Goal: Use online tool/utility: Utilize a website feature to perform a specific function

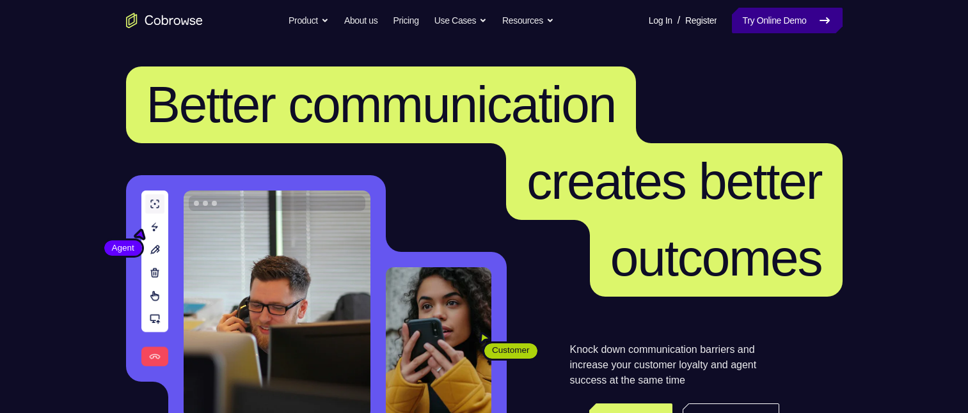
drag, startPoint x: 0, startPoint y: 0, endPoint x: 805, endPoint y: 17, distance: 805.4
click at [806, 17] on link "Try Online Demo" at bounding box center [787, 21] width 110 height 26
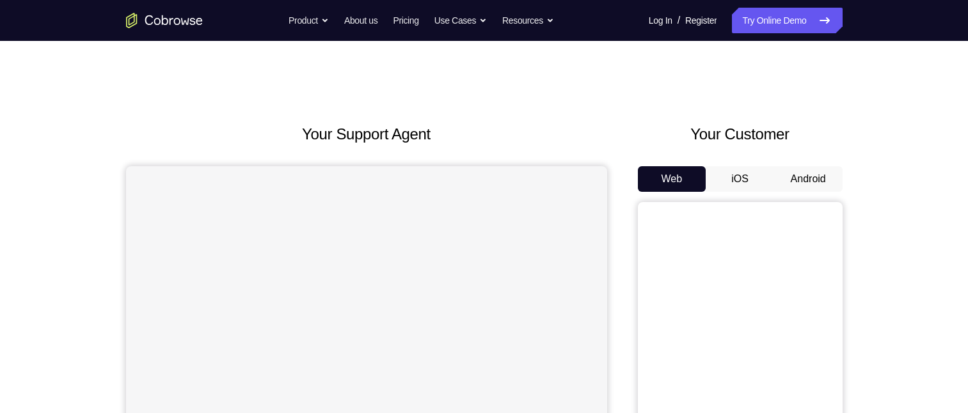
click at [801, 182] on button "Android" at bounding box center [808, 179] width 68 height 26
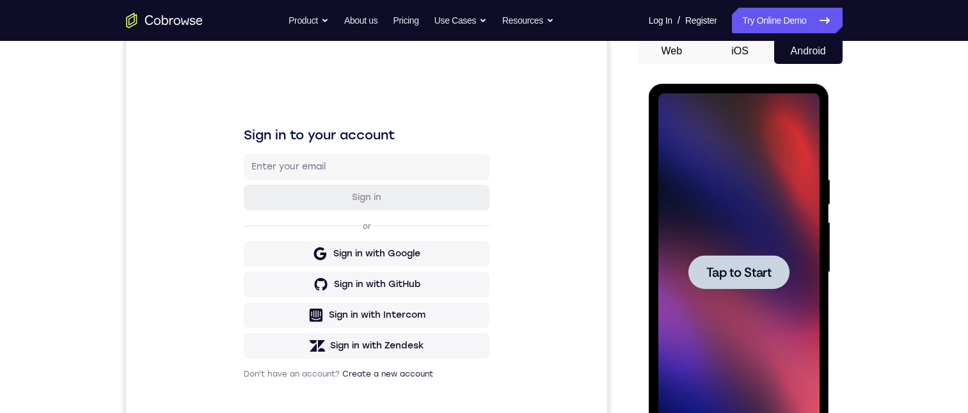
drag, startPoint x: 764, startPoint y: 267, endPoint x: 771, endPoint y: 269, distance: 7.3
click at [764, 267] on span "Tap to Start" at bounding box center [738, 272] width 65 height 13
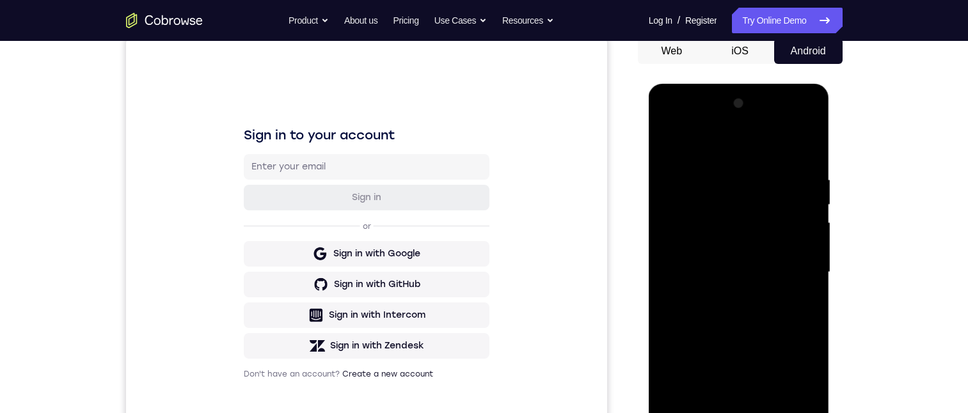
scroll to position [192, 0]
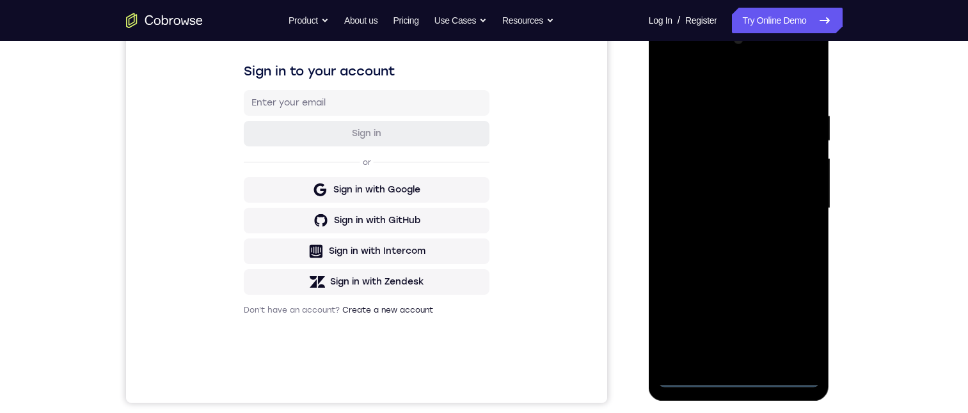
click at [741, 378] on div at bounding box center [738, 208] width 161 height 358
click at [791, 319] on div at bounding box center [738, 208] width 161 height 358
click at [730, 378] on div at bounding box center [738, 208] width 161 height 358
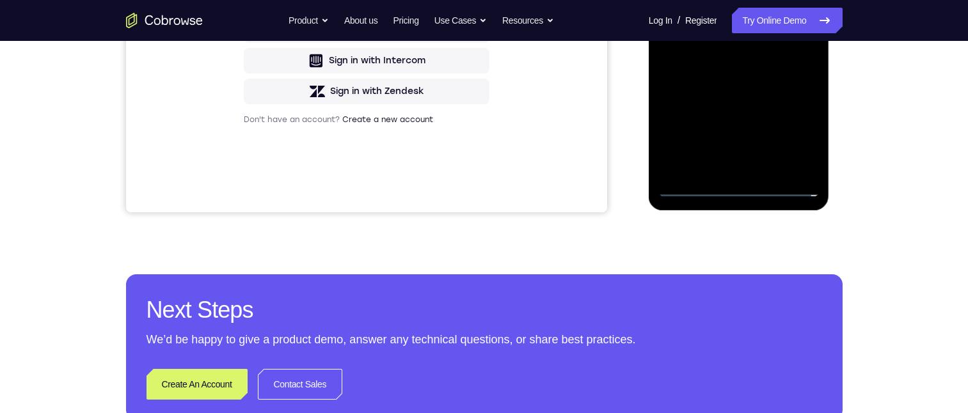
drag, startPoint x: 717, startPoint y: 31, endPoint x: 721, endPoint y: -127, distance: 158.7
click at [725, 0] on div at bounding box center [738, 18] width 161 height 358
click at [684, 9] on div at bounding box center [738, 18] width 161 height 358
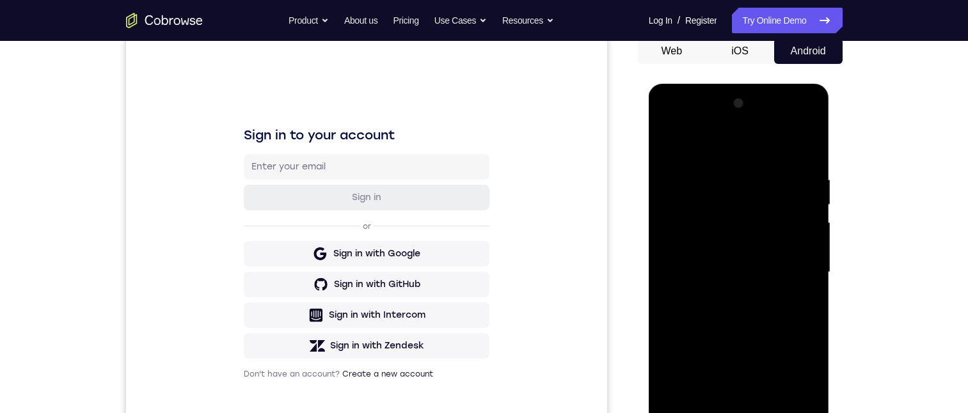
click at [711, 280] on div at bounding box center [738, 272] width 161 height 358
click at [714, 413] on div at bounding box center [738, 272] width 161 height 358
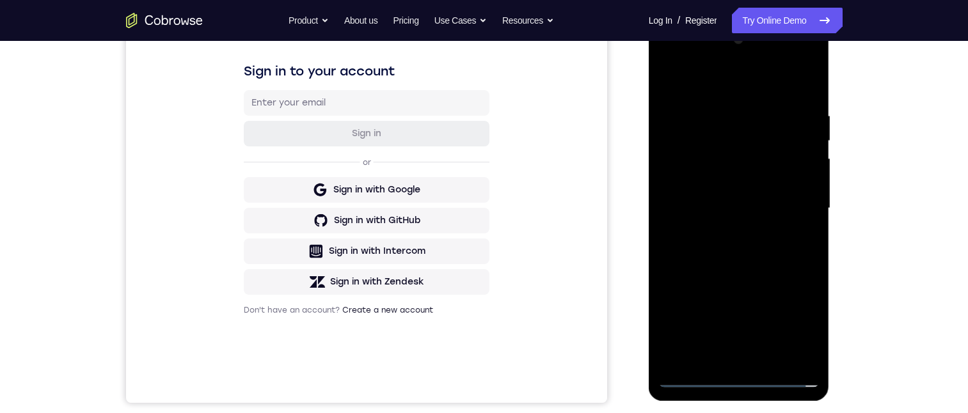
click at [710, 166] on div at bounding box center [738, 208] width 161 height 358
click at [688, 122] on div at bounding box center [738, 208] width 161 height 358
click at [728, 159] on div at bounding box center [738, 208] width 161 height 358
click at [681, 163] on div at bounding box center [738, 208] width 161 height 358
click at [686, 357] on div at bounding box center [738, 208] width 161 height 358
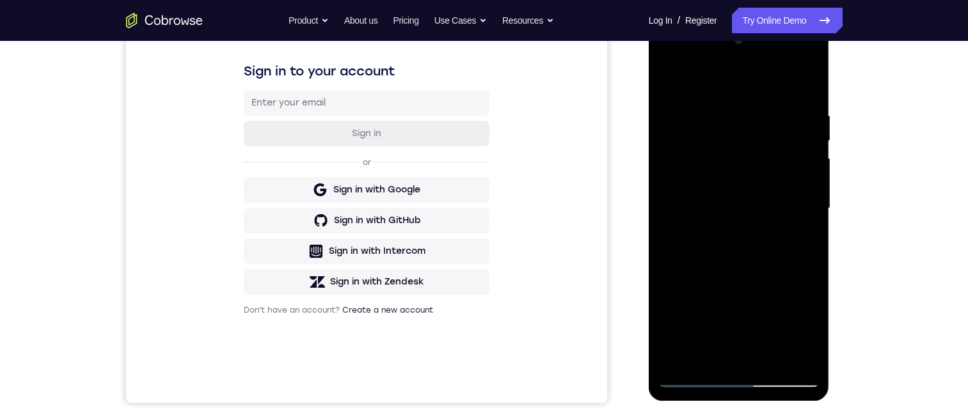
click at [795, 353] on div at bounding box center [738, 208] width 161 height 358
click at [794, 353] on div at bounding box center [738, 208] width 161 height 358
click at [776, 362] on div at bounding box center [738, 208] width 161 height 358
click at [796, 330] on div at bounding box center [738, 208] width 161 height 358
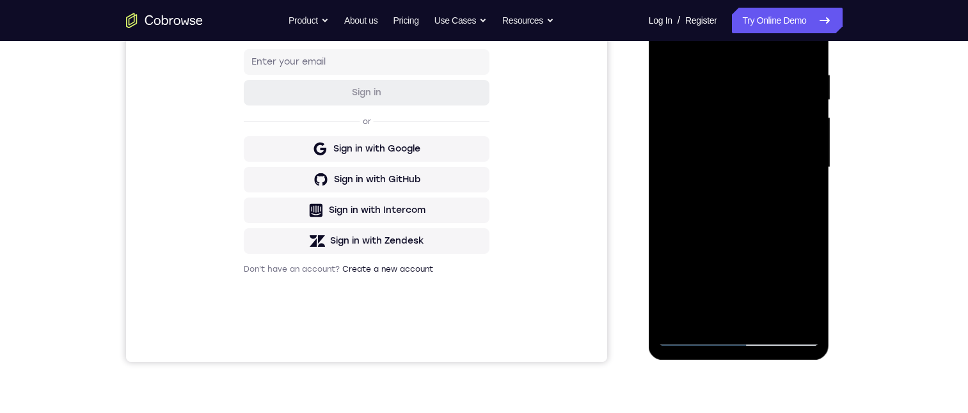
click at [739, 334] on div at bounding box center [738, 167] width 161 height 358
click at [792, 288] on div at bounding box center [738, 167] width 161 height 358
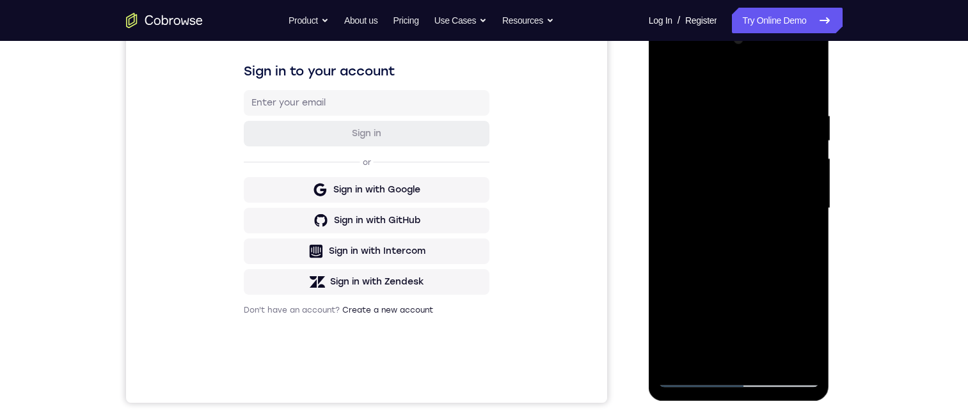
click at [677, 63] on div at bounding box center [738, 208] width 161 height 358
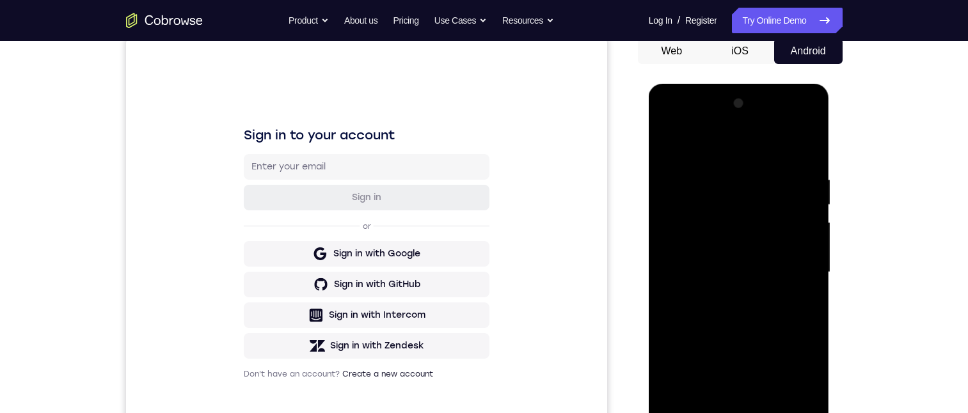
click at [808, 123] on div at bounding box center [738, 272] width 161 height 358
click at [760, 163] on div at bounding box center [738, 272] width 161 height 358
click at [798, 272] on div at bounding box center [738, 272] width 161 height 358
click at [724, 299] on div at bounding box center [738, 272] width 161 height 358
click at [672, 126] on div at bounding box center [738, 272] width 161 height 358
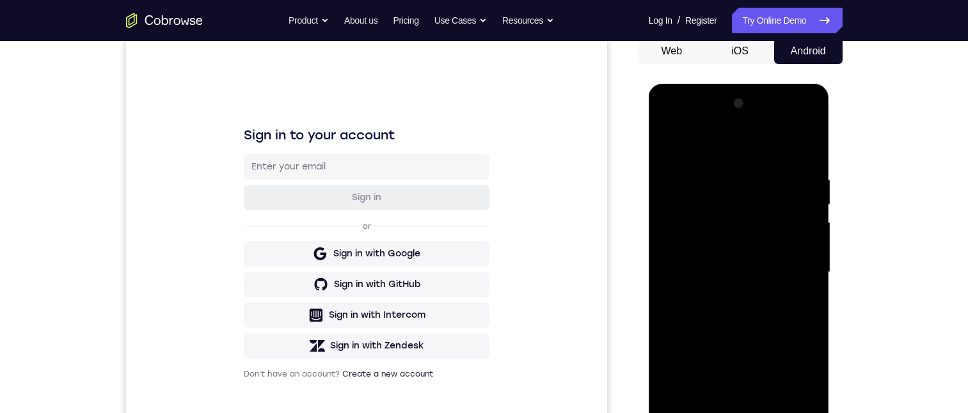
scroll to position [192, 0]
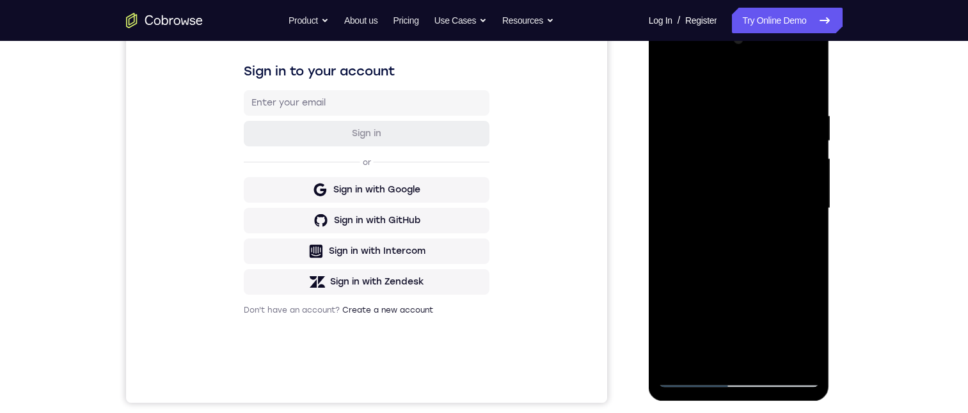
click at [810, 244] on div at bounding box center [738, 208] width 161 height 358
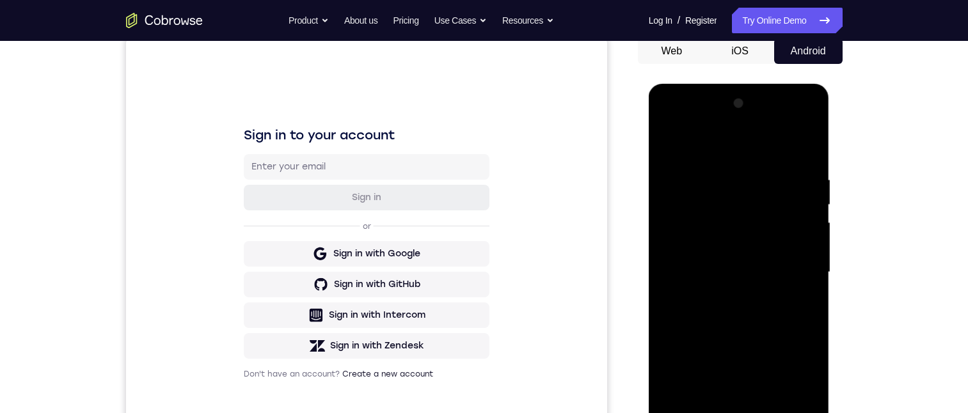
click at [739, 413] on div at bounding box center [738, 272] width 161 height 358
drag, startPoint x: 740, startPoint y: 274, endPoint x: 739, endPoint y: 250, distance: 23.7
click at [738, 249] on div at bounding box center [738, 272] width 161 height 358
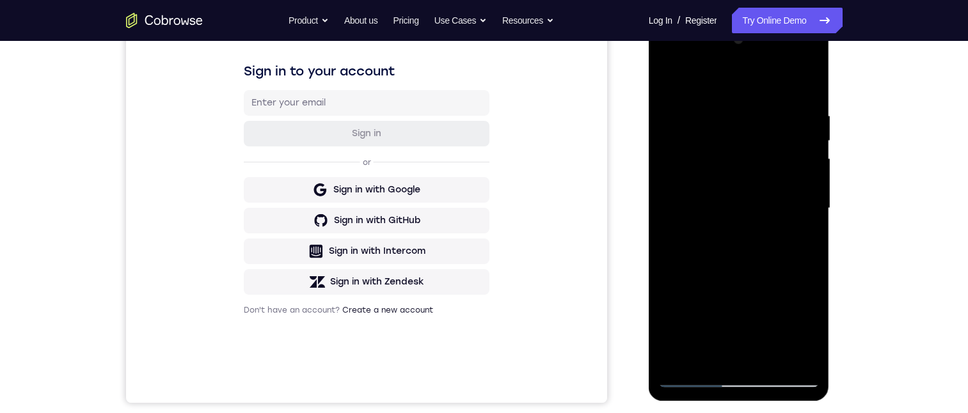
click at [680, 196] on div at bounding box center [738, 208] width 161 height 358
drag, startPoint x: 735, startPoint y: 242, endPoint x: 746, endPoint y: 182, distance: 61.8
click at [737, 149] on div at bounding box center [738, 208] width 161 height 358
drag, startPoint x: 726, startPoint y: 215, endPoint x: 736, endPoint y: 219, distance: 11.2
click at [728, 196] on div at bounding box center [738, 208] width 161 height 358
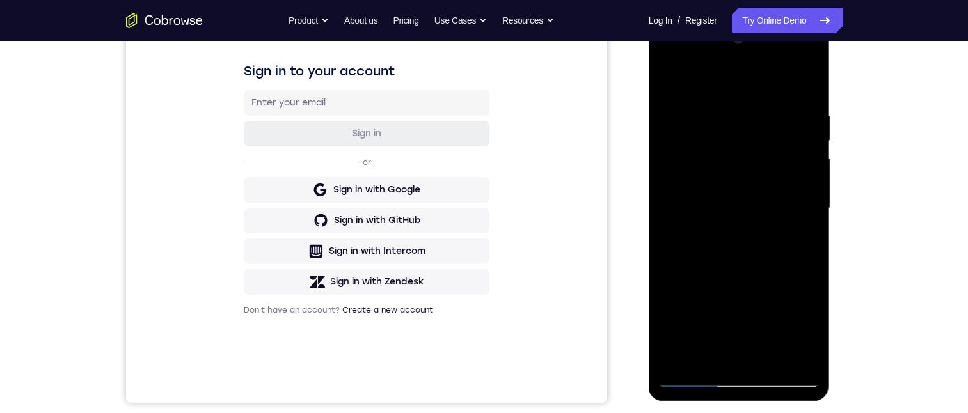
drag, startPoint x: 714, startPoint y: 259, endPoint x: 727, endPoint y: 326, distance: 67.6
click at [715, 190] on div at bounding box center [738, 208] width 161 height 358
click at [737, 380] on div at bounding box center [738, 208] width 161 height 358
drag, startPoint x: 767, startPoint y: 263, endPoint x: 752, endPoint y: 159, distance: 106.0
click at [750, 134] on div at bounding box center [738, 208] width 161 height 358
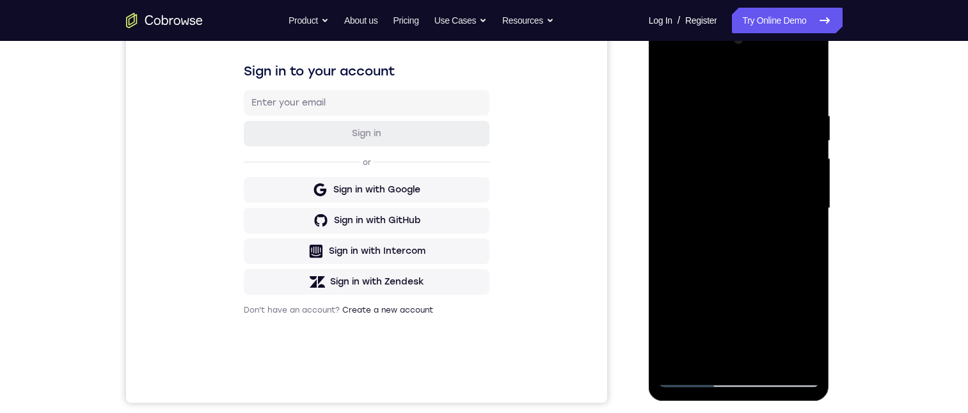
click at [752, 99] on div at bounding box center [738, 208] width 161 height 358
click at [680, 174] on div at bounding box center [738, 208] width 161 height 358
click at [667, 59] on div at bounding box center [738, 208] width 161 height 358
click at [778, 63] on div at bounding box center [738, 208] width 161 height 358
click at [778, 61] on div at bounding box center [738, 208] width 161 height 358
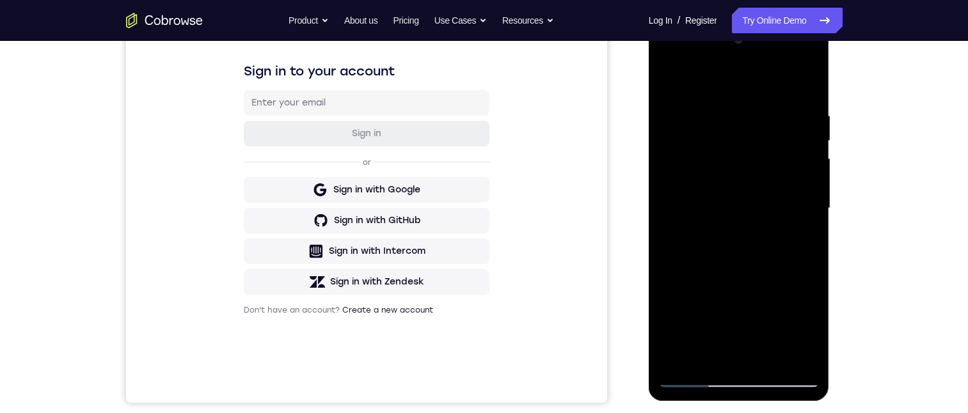
click at [719, 136] on div at bounding box center [738, 208] width 161 height 358
click at [693, 310] on div at bounding box center [738, 208] width 161 height 358
click at [778, 286] on div at bounding box center [738, 208] width 161 height 358
click at [808, 331] on div at bounding box center [738, 208] width 161 height 358
click at [744, 288] on div at bounding box center [738, 208] width 161 height 358
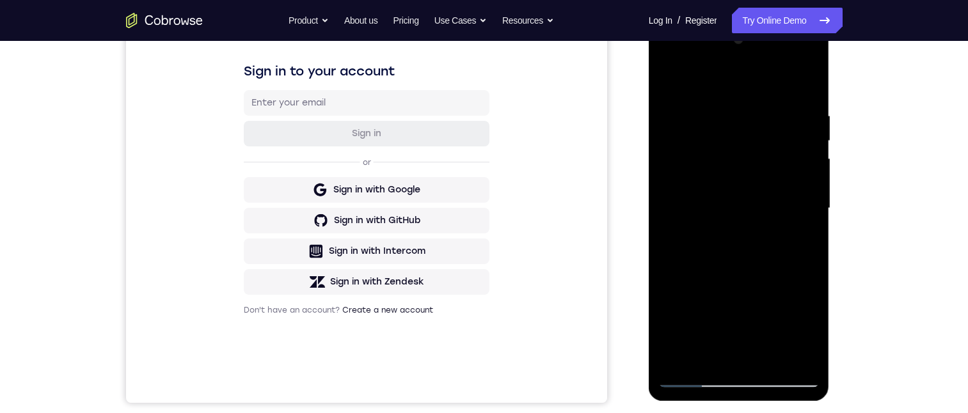
drag, startPoint x: 771, startPoint y: 331, endPoint x: 740, endPoint y: 322, distance: 32.8
click at [770, 332] on div at bounding box center [738, 208] width 161 height 358
click at [721, 332] on div at bounding box center [738, 208] width 161 height 358
click at [698, 84] on div at bounding box center [738, 208] width 161 height 358
click at [805, 79] on div at bounding box center [738, 208] width 161 height 358
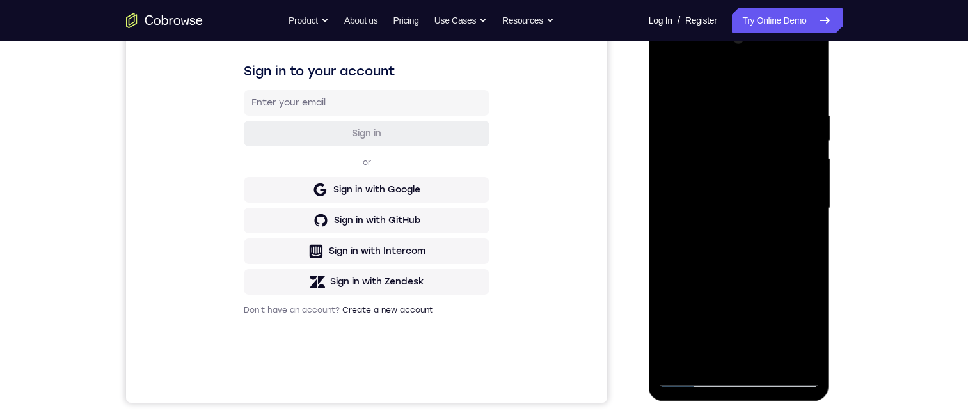
click at [755, 337] on div at bounding box center [738, 208] width 161 height 358
click at [778, 355] on div at bounding box center [738, 208] width 161 height 358
click at [787, 379] on div at bounding box center [738, 208] width 161 height 358
click at [663, 223] on div at bounding box center [738, 208] width 161 height 358
click at [737, 381] on div at bounding box center [738, 208] width 161 height 358
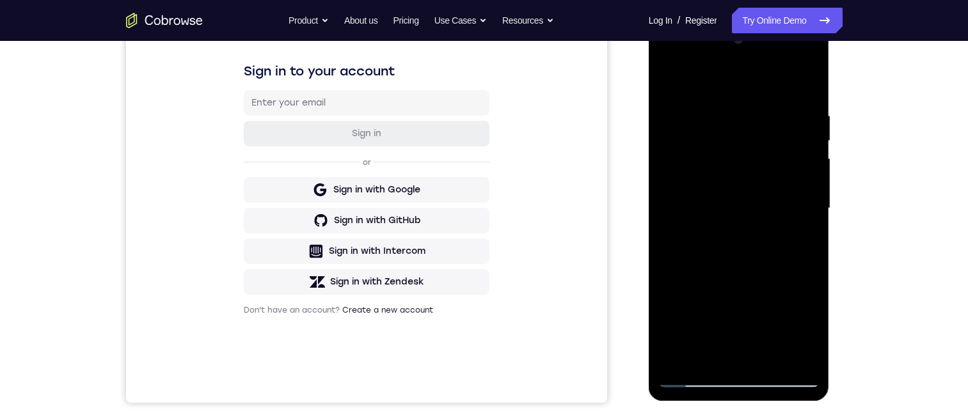
click at [793, 326] on div at bounding box center [738, 208] width 161 height 358
click at [663, 63] on div at bounding box center [738, 208] width 161 height 358
click at [755, 319] on div at bounding box center [738, 208] width 161 height 358
click at [788, 354] on div at bounding box center [738, 208] width 161 height 358
click at [691, 173] on div at bounding box center [738, 208] width 161 height 358
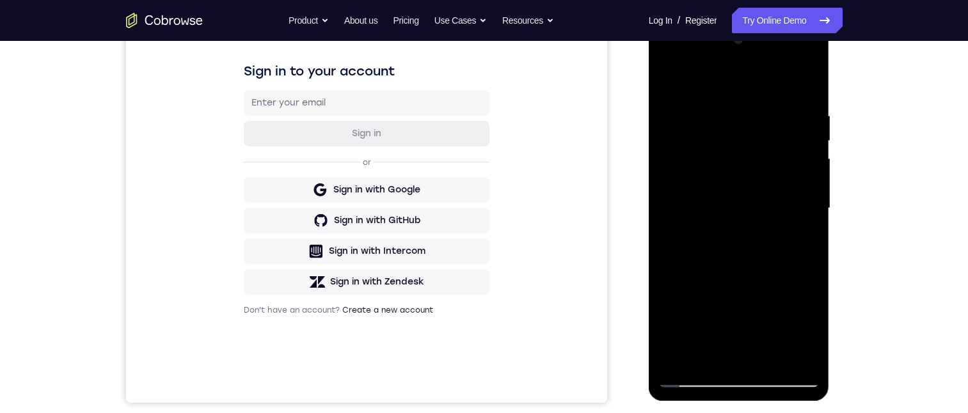
click at [730, 233] on div at bounding box center [738, 208] width 161 height 358
drag, startPoint x: 734, startPoint y: 192, endPoint x: 732, endPoint y: 207, distance: 15.6
click at [734, 192] on div at bounding box center [738, 208] width 161 height 358
click at [714, 318] on div at bounding box center [738, 208] width 161 height 358
click at [735, 253] on div at bounding box center [738, 208] width 161 height 358
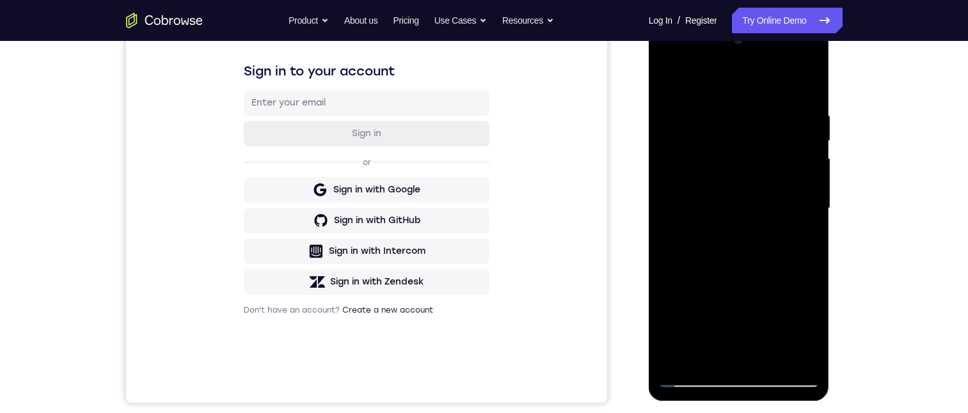
click at [751, 248] on div at bounding box center [738, 208] width 161 height 358
click at [739, 250] on div at bounding box center [738, 208] width 161 height 358
click at [742, 251] on div at bounding box center [738, 208] width 161 height 358
click at [769, 361] on div at bounding box center [738, 208] width 161 height 358
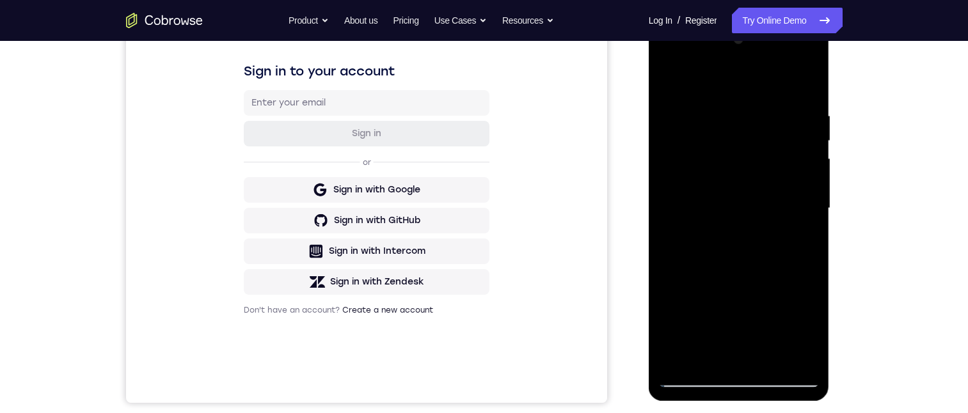
click at [739, 276] on div at bounding box center [738, 208] width 161 height 358
click at [732, 178] on div at bounding box center [738, 208] width 161 height 358
click at [664, 83] on div at bounding box center [738, 208] width 161 height 358
click at [727, 20] on div at bounding box center [738, 20] width 181 height 0
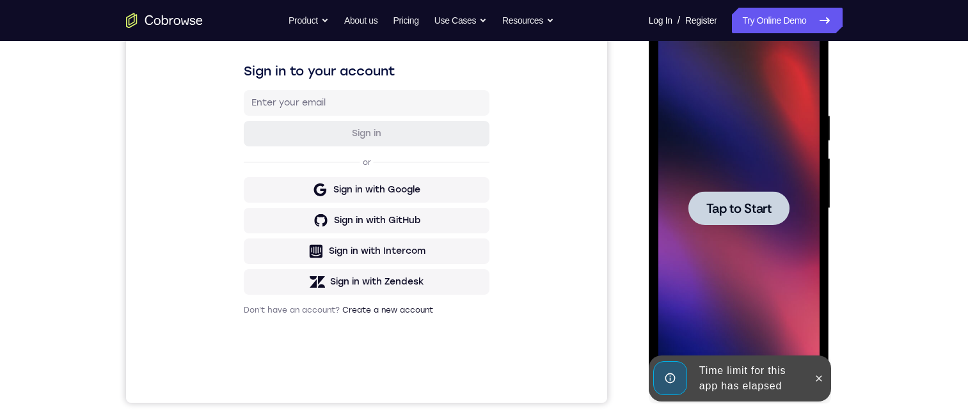
click at [752, 217] on div at bounding box center [738, 208] width 101 height 34
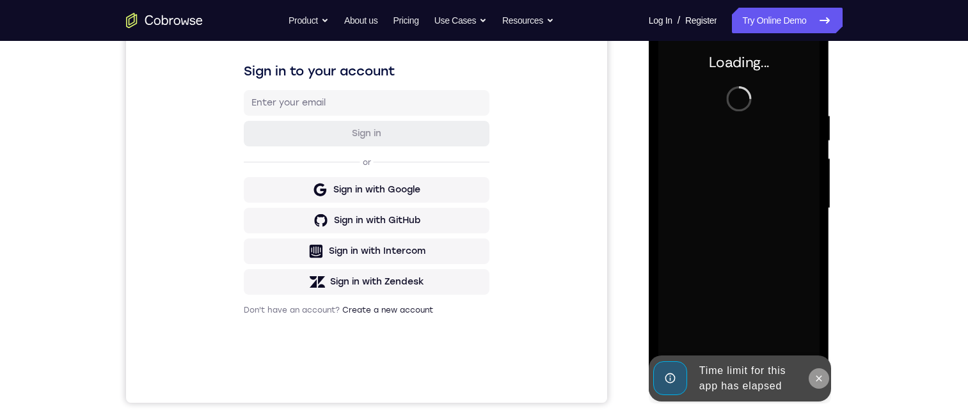
drag, startPoint x: 817, startPoint y: 379, endPoint x: 1480, endPoint y: 396, distance: 663.4
click at [817, 379] on icon at bounding box center [818, 378] width 10 height 10
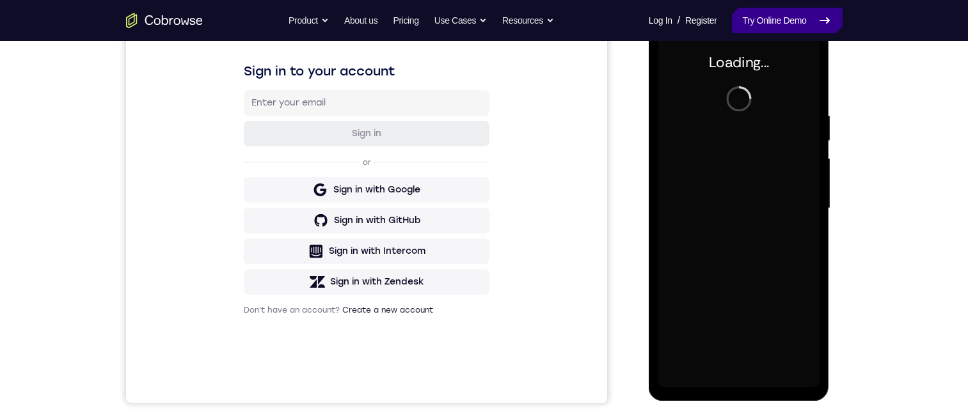
click at [764, 17] on link "Try Online Demo" at bounding box center [787, 21] width 110 height 26
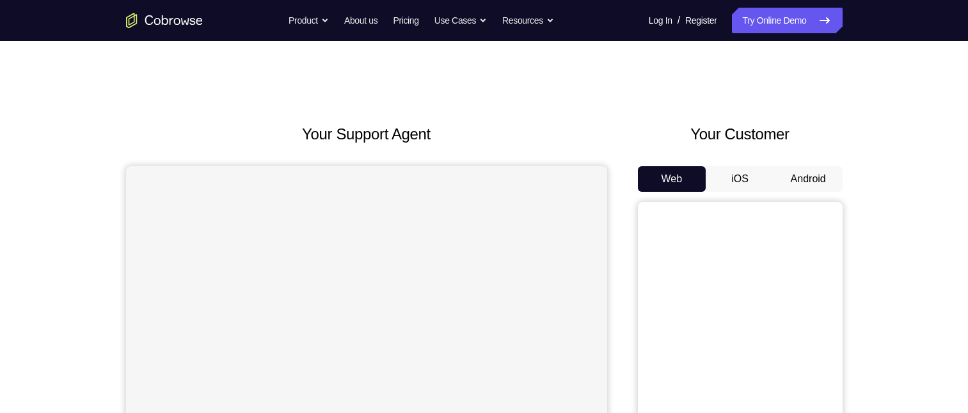
click at [784, 166] on button "Android" at bounding box center [808, 179] width 68 height 26
click at [801, 123] on div "Your Customer Web iOS Android" at bounding box center [740, 359] width 205 height 473
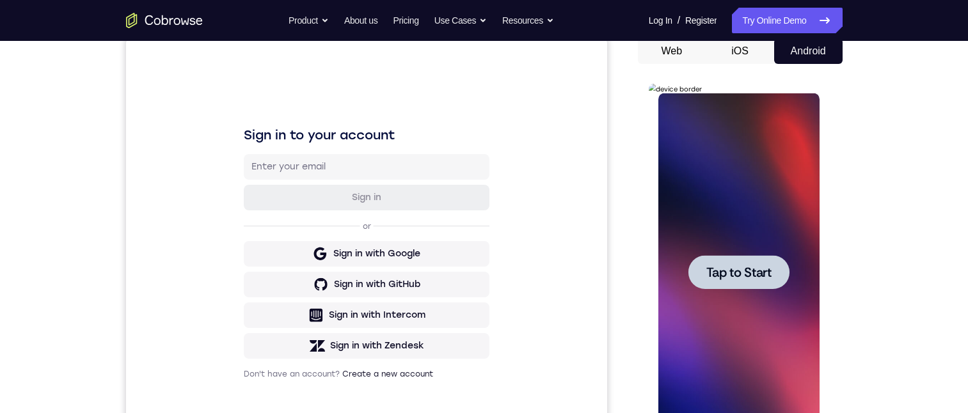
click at [741, 271] on span "Tap to Start" at bounding box center [738, 272] width 65 height 13
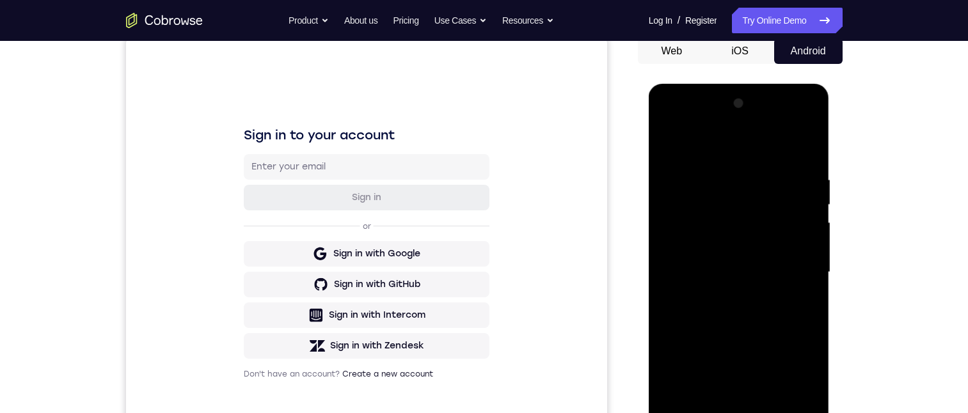
scroll to position [129, 0]
click at [739, 413] on div at bounding box center [738, 272] width 161 height 358
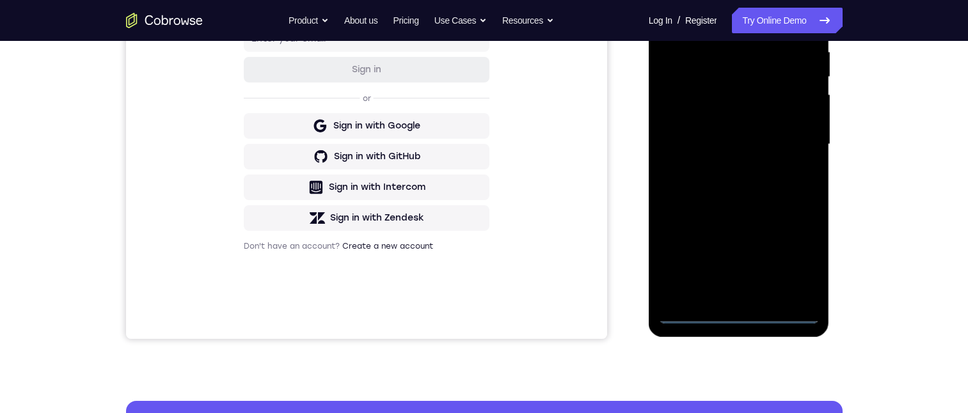
drag, startPoint x: 755, startPoint y: 203, endPoint x: 761, endPoint y: 24, distance: 179.2
click at [760, 25] on div at bounding box center [738, 144] width 161 height 358
click at [687, 123] on div at bounding box center [738, 144] width 161 height 358
click at [739, 157] on div at bounding box center [738, 144] width 161 height 358
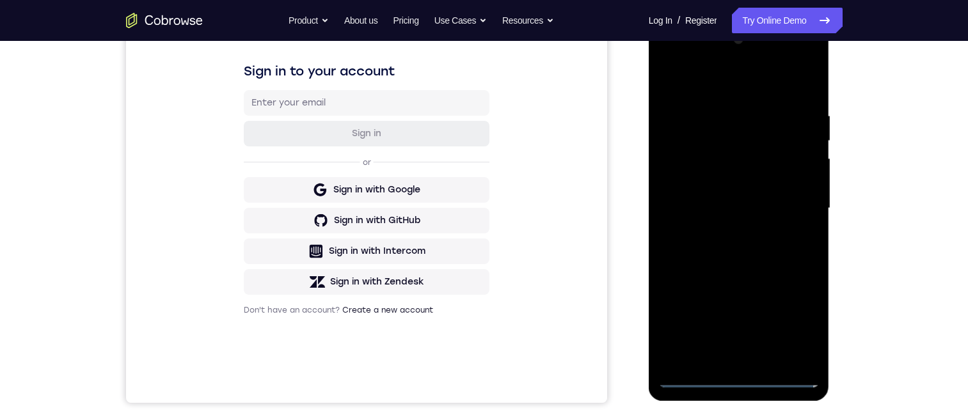
click at [749, 356] on div at bounding box center [738, 208] width 161 height 358
click at [704, 165] on div at bounding box center [738, 208] width 161 height 358
click at [711, 134] on div at bounding box center [738, 208] width 161 height 358
click at [719, 163] on div at bounding box center [738, 208] width 161 height 358
click at [806, 348] on div at bounding box center [738, 208] width 161 height 358
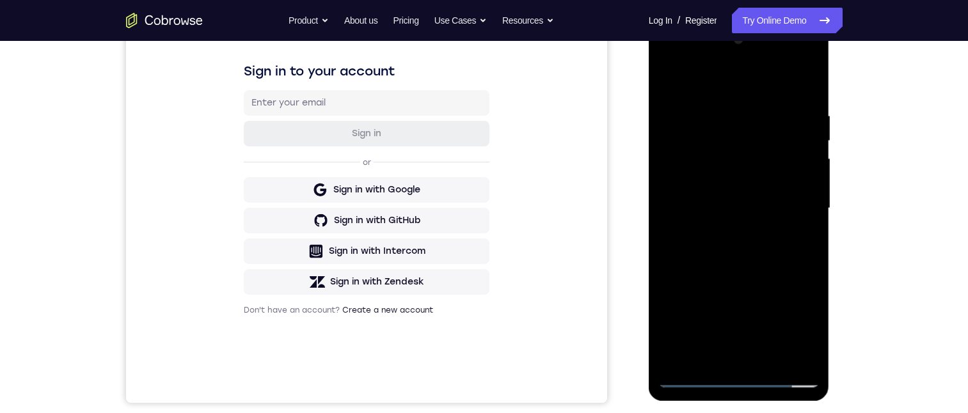
click at [679, 358] on div at bounding box center [738, 208] width 161 height 358
click at [790, 353] on div at bounding box center [738, 208] width 161 height 358
click at [767, 357] on div at bounding box center [738, 208] width 161 height 358
click at [798, 327] on div at bounding box center [738, 208] width 161 height 358
click at [792, 339] on div at bounding box center [738, 208] width 161 height 358
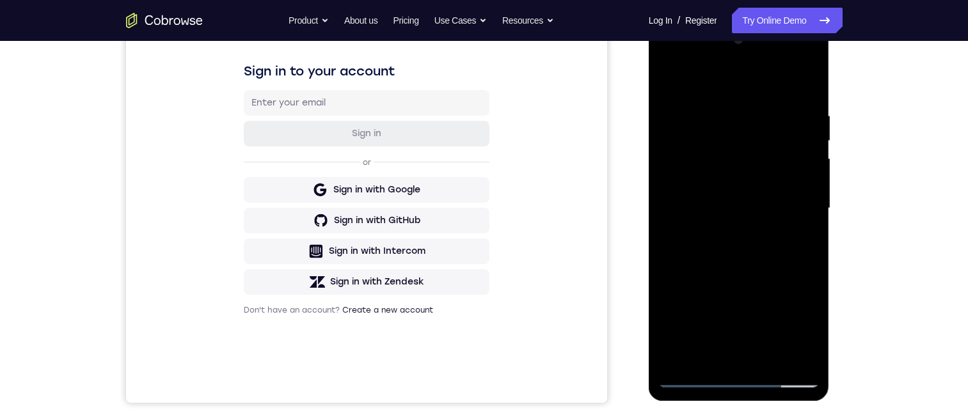
drag, startPoint x: 719, startPoint y: 145, endPoint x: 719, endPoint y: 152, distance: 7.7
click at [719, 148] on div at bounding box center [738, 208] width 161 height 358
click at [742, 167] on div at bounding box center [738, 208] width 161 height 358
drag, startPoint x: 793, startPoint y: 63, endPoint x: 789, endPoint y: 81, distance: 18.5
click at [793, 63] on div at bounding box center [738, 208] width 161 height 358
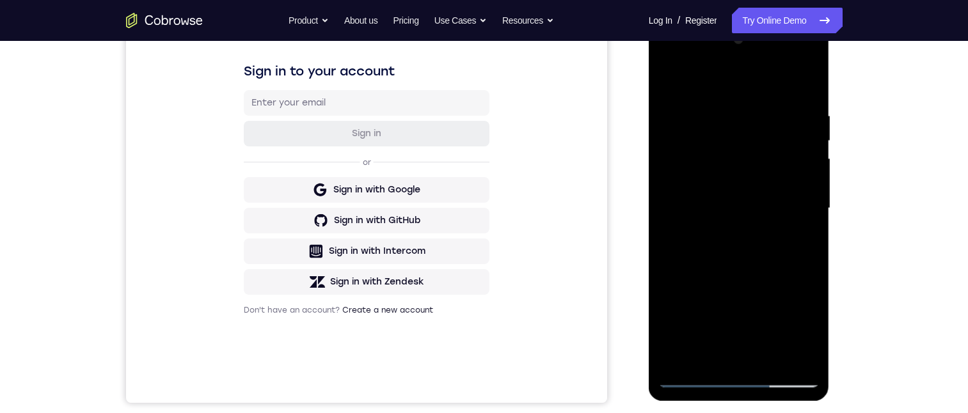
click at [735, 381] on div at bounding box center [738, 208] width 161 height 358
click at [796, 326] on div at bounding box center [738, 208] width 161 height 358
click at [668, 59] on div at bounding box center [738, 208] width 161 height 358
click at [737, 313] on div at bounding box center [738, 208] width 161 height 358
click at [785, 351] on div at bounding box center [738, 208] width 161 height 358
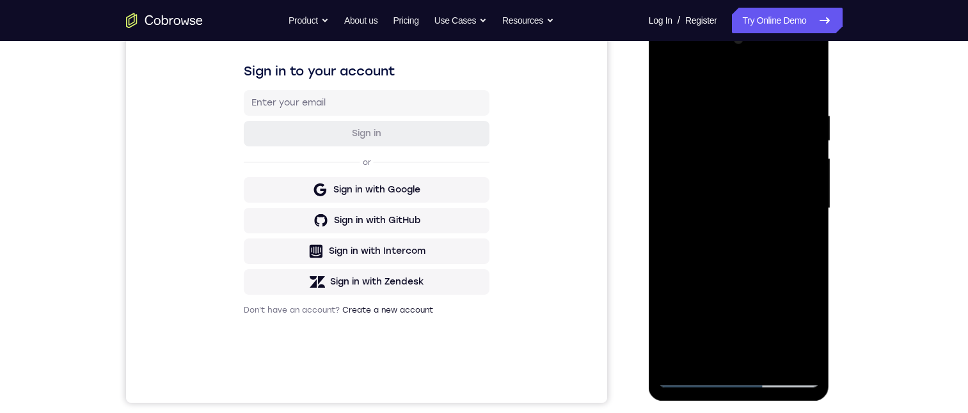
click at [787, 208] on div at bounding box center [738, 208] width 161 height 358
click at [724, 359] on div at bounding box center [738, 208] width 161 height 358
click at [735, 198] on div at bounding box center [738, 208] width 161 height 358
click at [741, 308] on div at bounding box center [738, 208] width 161 height 358
click at [746, 252] on div at bounding box center [738, 208] width 161 height 358
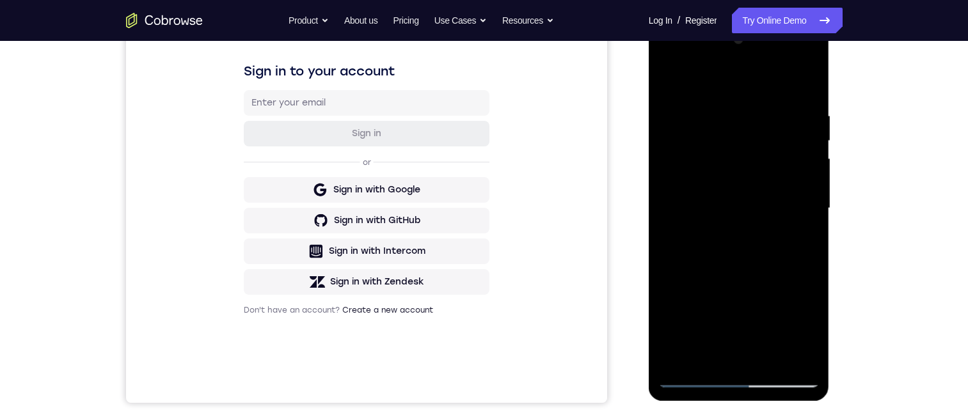
click at [762, 256] on div at bounding box center [738, 208] width 161 height 358
click at [806, 76] on div at bounding box center [738, 208] width 161 height 358
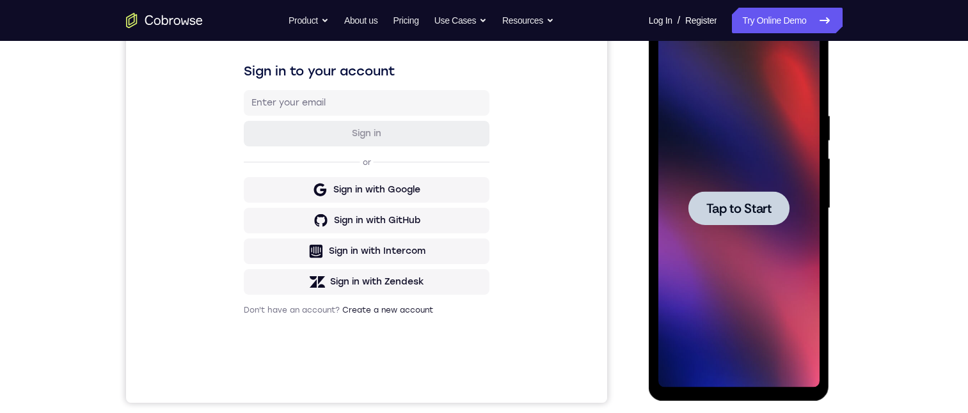
click at [737, 217] on div at bounding box center [738, 208] width 101 height 34
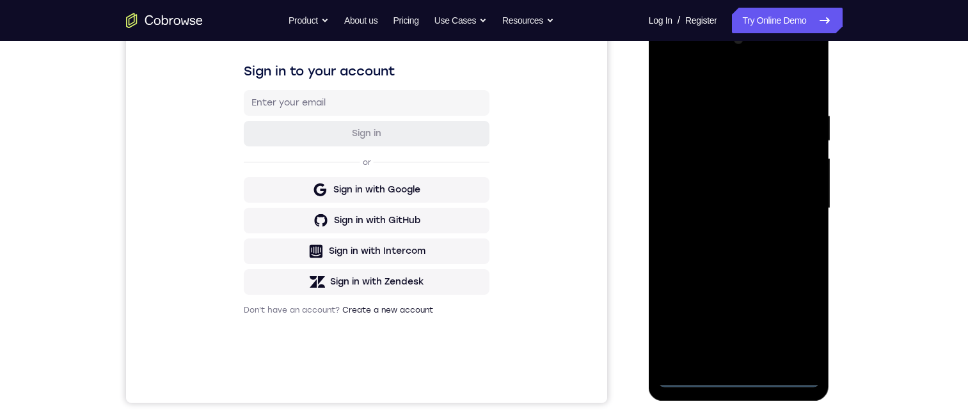
click at [739, 381] on div at bounding box center [738, 208] width 161 height 358
click at [753, 83] on div at bounding box center [738, 208] width 161 height 358
click at [683, 188] on div at bounding box center [738, 208] width 161 height 358
click at [744, 219] on div at bounding box center [738, 208] width 161 height 358
click at [755, 354] on div at bounding box center [738, 208] width 161 height 358
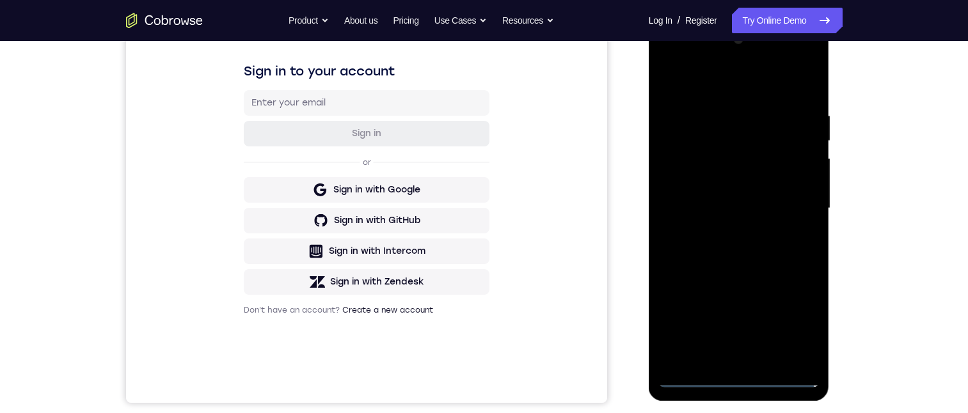
click at [693, 161] on div at bounding box center [738, 208] width 161 height 358
click at [702, 132] on div at bounding box center [738, 208] width 161 height 358
click at [734, 162] on div at bounding box center [738, 208] width 161 height 358
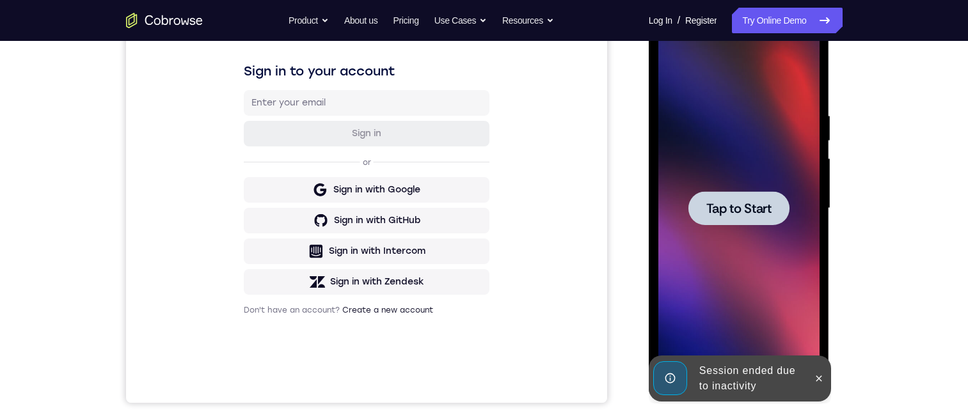
click at [762, 213] on span "Tap to Start" at bounding box center [738, 208] width 65 height 13
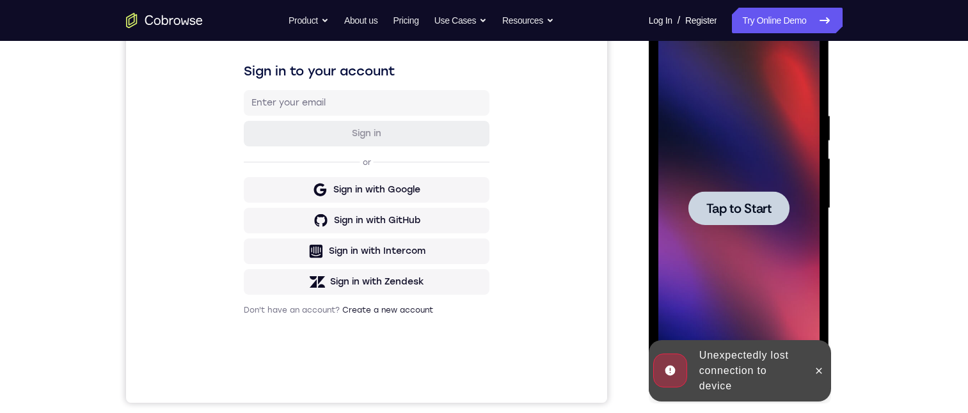
click at [734, 204] on span "Tap to Start" at bounding box center [738, 208] width 65 height 13
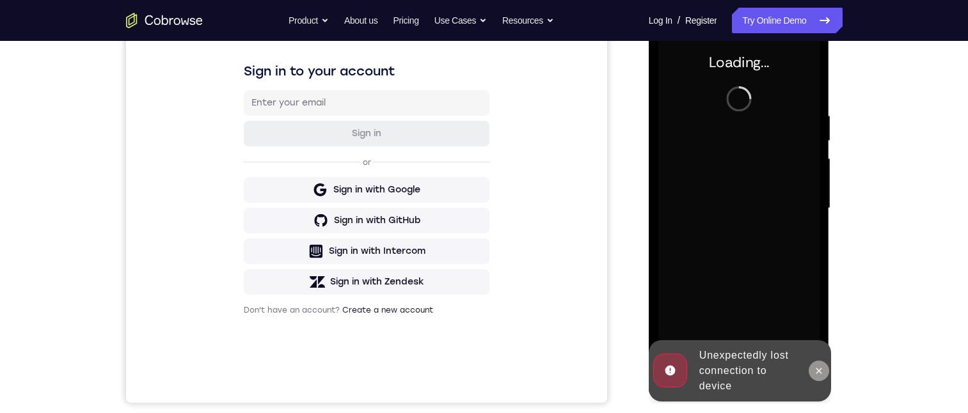
click at [818, 373] on icon at bounding box center [818, 371] width 10 height 10
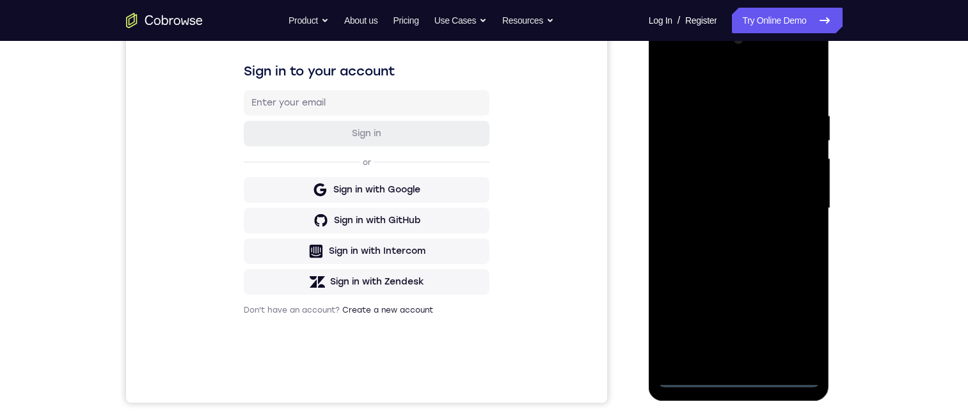
click at [737, 379] on div at bounding box center [738, 208] width 161 height 358
drag, startPoint x: 744, startPoint y: 241, endPoint x: 747, endPoint y: 136, distance: 104.9
click at [768, 100] on div at bounding box center [738, 208] width 161 height 358
click at [680, 203] on div at bounding box center [738, 208] width 161 height 358
click at [721, 232] on div at bounding box center [738, 208] width 161 height 358
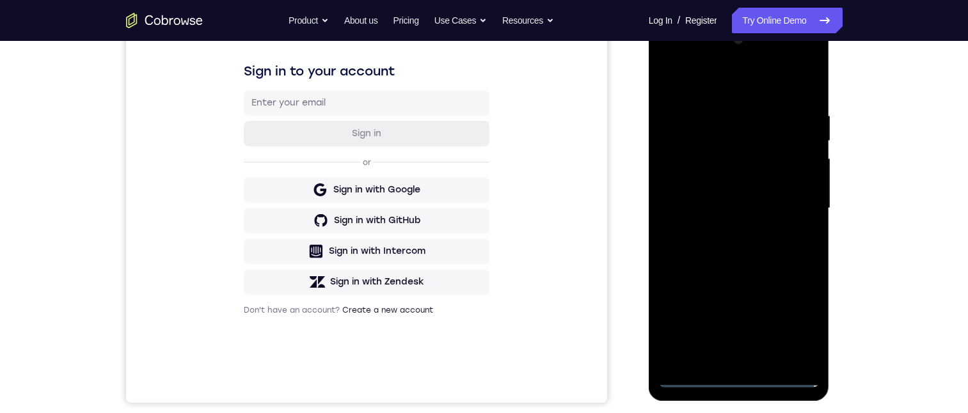
click at [720, 367] on div at bounding box center [738, 208] width 161 height 358
click at [693, 153] on div at bounding box center [738, 208] width 161 height 358
click at [719, 130] on div at bounding box center [738, 208] width 161 height 358
click at [712, 160] on div at bounding box center [738, 208] width 161 height 358
click at [800, 352] on div at bounding box center [738, 208] width 161 height 358
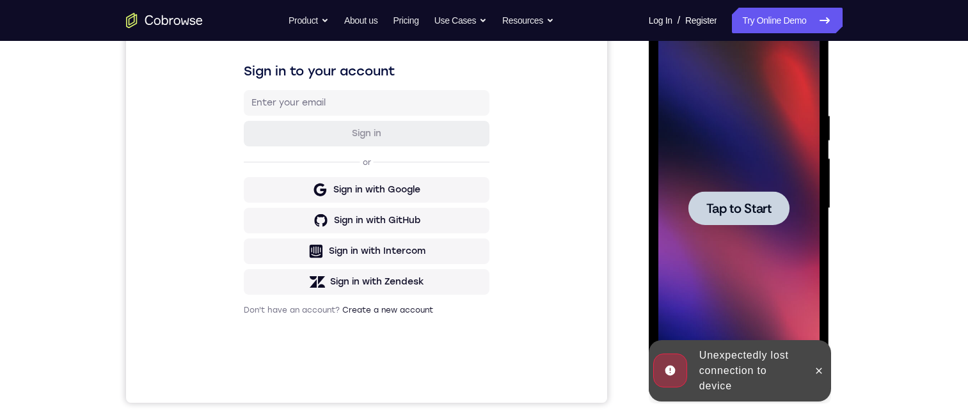
click at [727, 214] on span "Tap to Start" at bounding box center [738, 208] width 65 height 13
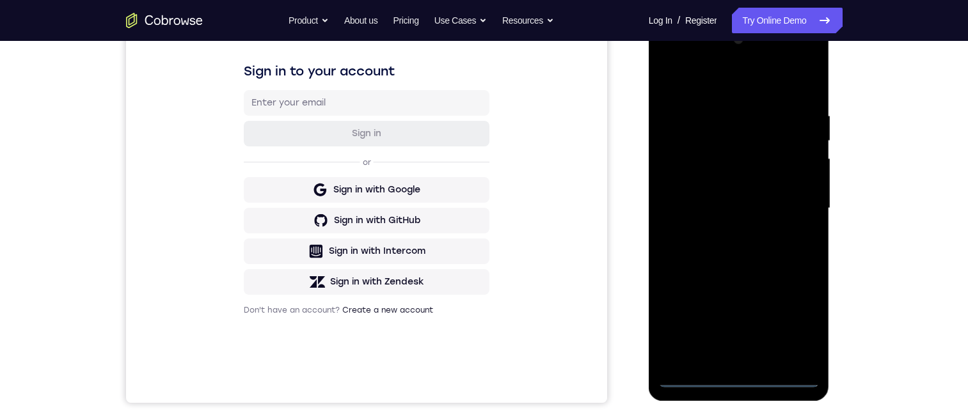
click at [734, 378] on div at bounding box center [738, 208] width 161 height 358
click at [746, 20] on html "Online web based iOS Simulators and Android Emulators. Run iPhone, iPad, Mobile…" at bounding box center [739, 212] width 182 height 384
